Goal: Information Seeking & Learning: Find specific fact

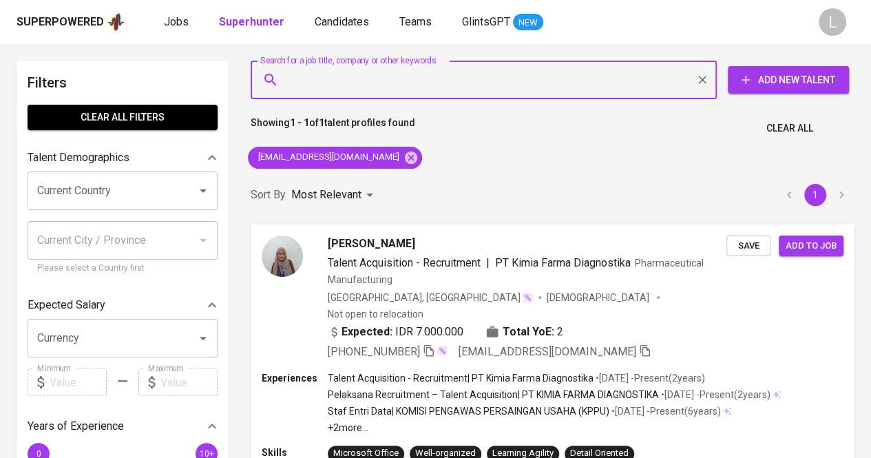
click at [369, 89] on input "Search for a job title, company or other keywords" at bounding box center [487, 80] width 406 height 26
type input "[EMAIL_ADDRESS][DOMAIN_NAME]"
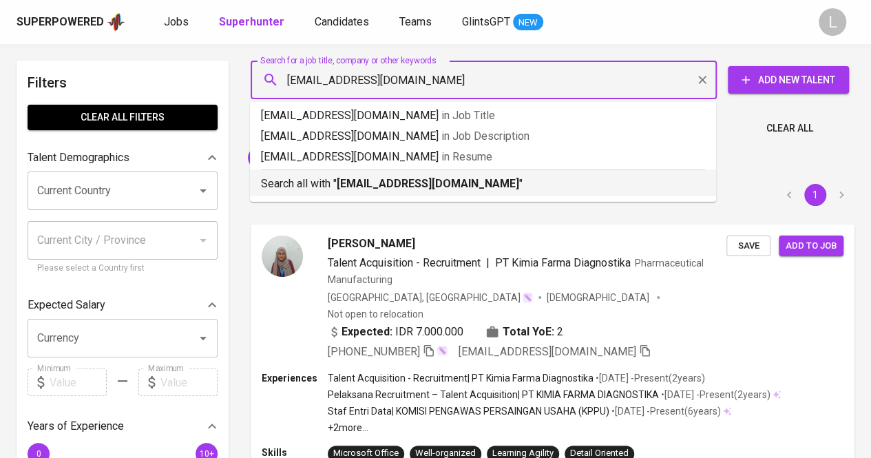
click at [361, 185] on b "[EMAIL_ADDRESS][DOMAIN_NAME]" at bounding box center [428, 183] width 183 height 13
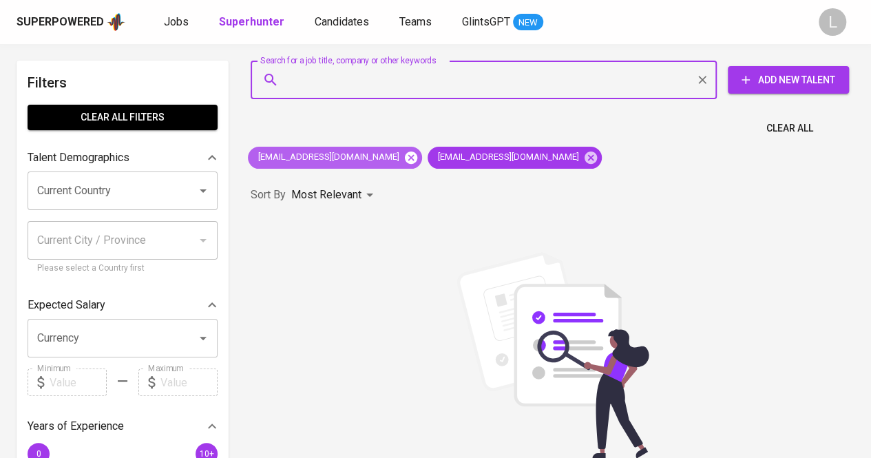
click at [404, 159] on icon at bounding box center [411, 157] width 15 height 15
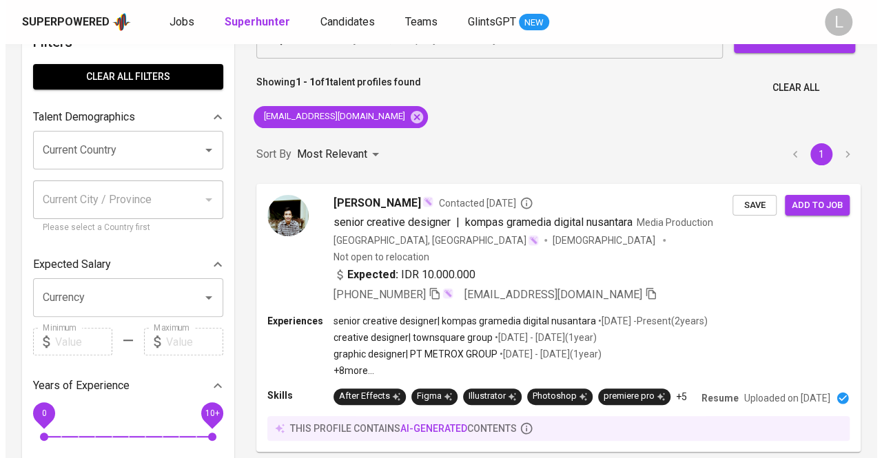
scroll to position [41, 0]
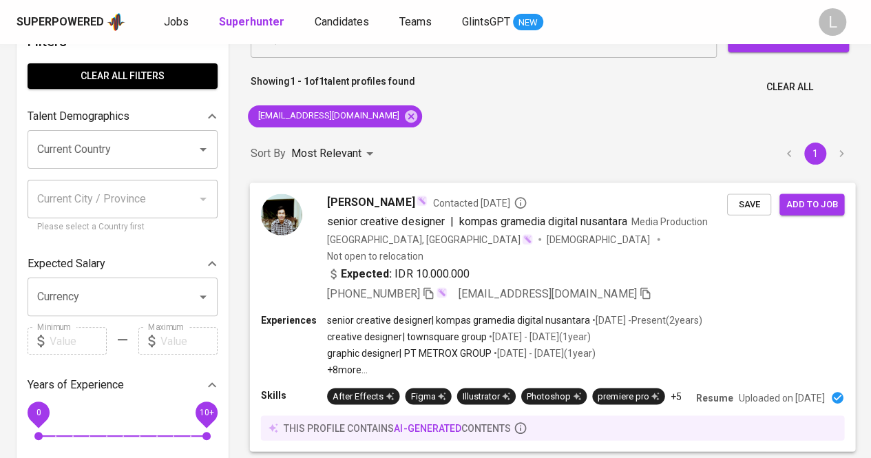
click at [428, 287] on icon "button" at bounding box center [428, 293] width 12 height 12
click at [373, 187] on div "[PERSON_NAME] Contacted [DATE] senior creative designer | kompas gramedia digit…" at bounding box center [553, 248] width 606 height 131
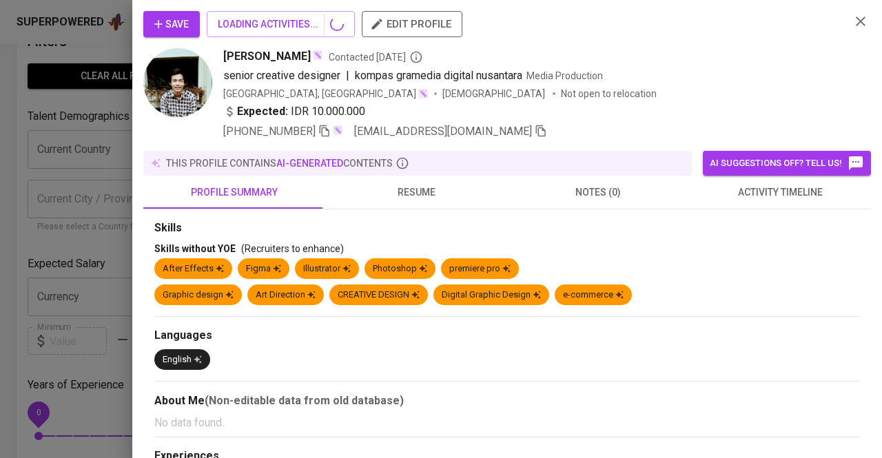
click at [371, 195] on span "resume" at bounding box center [415, 192] width 165 height 17
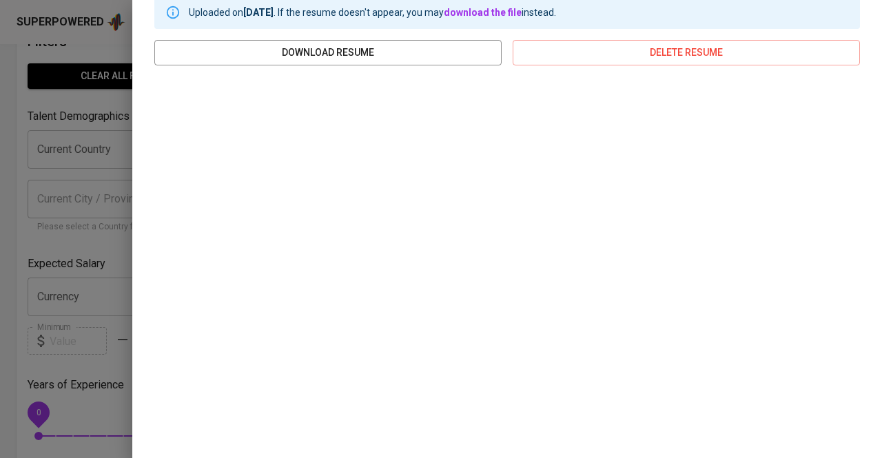
scroll to position [276, 0]
